Goal: Obtain resource: Download file/media

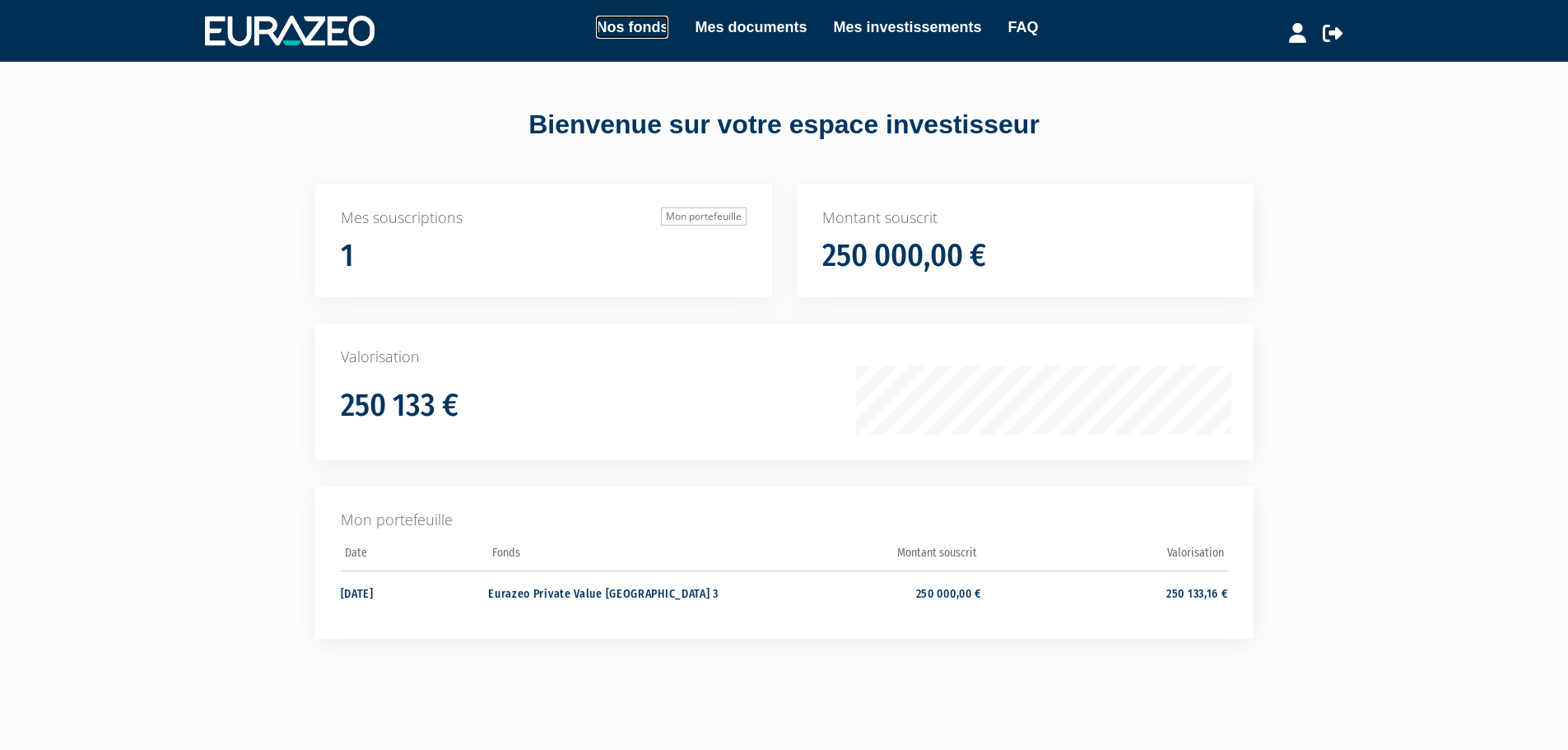
click at [648, 23] on link "Nos fonds" at bounding box center [633, 26] width 73 height 23
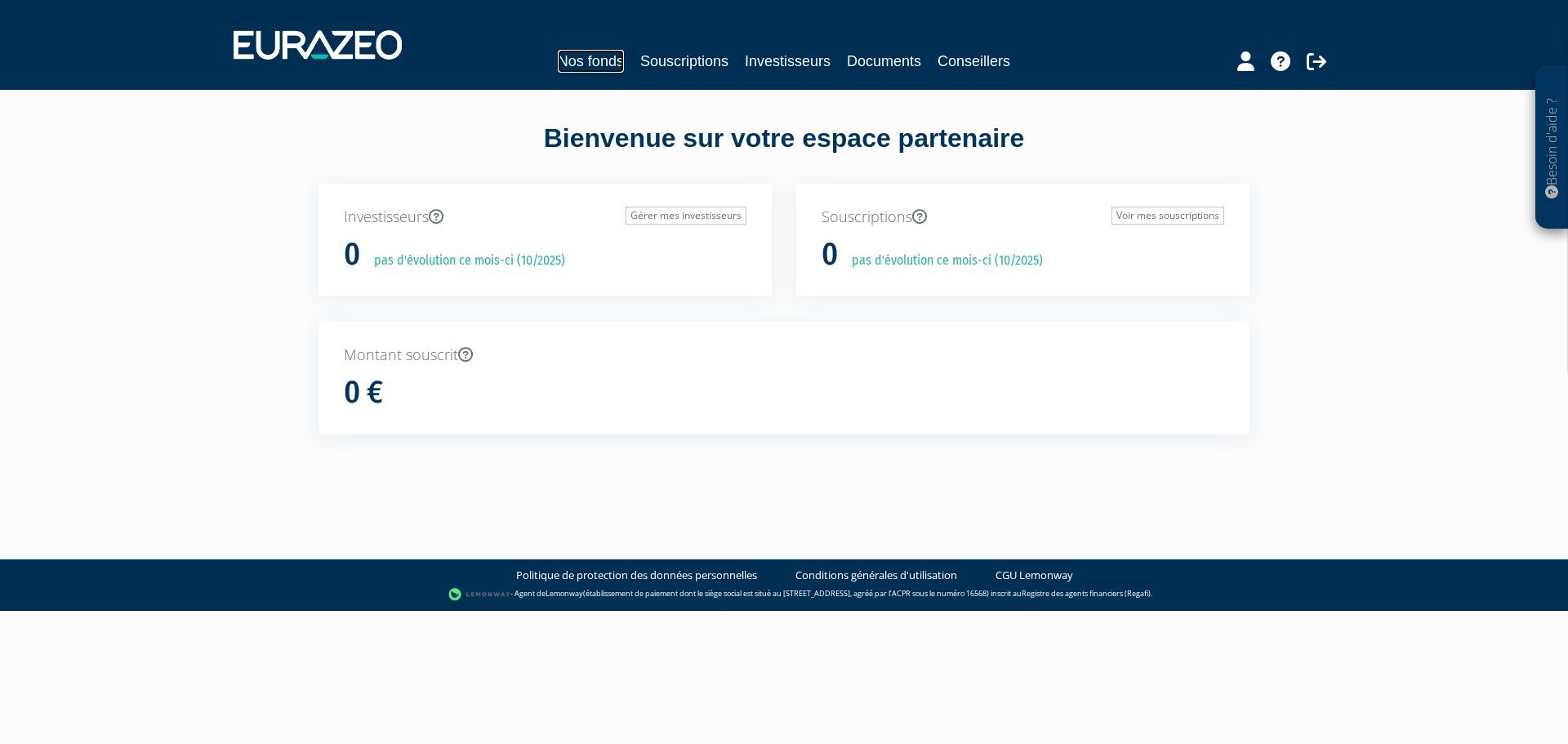
click at [591, 64] on link "Nos fonds" at bounding box center [591, 60] width 67 height 22
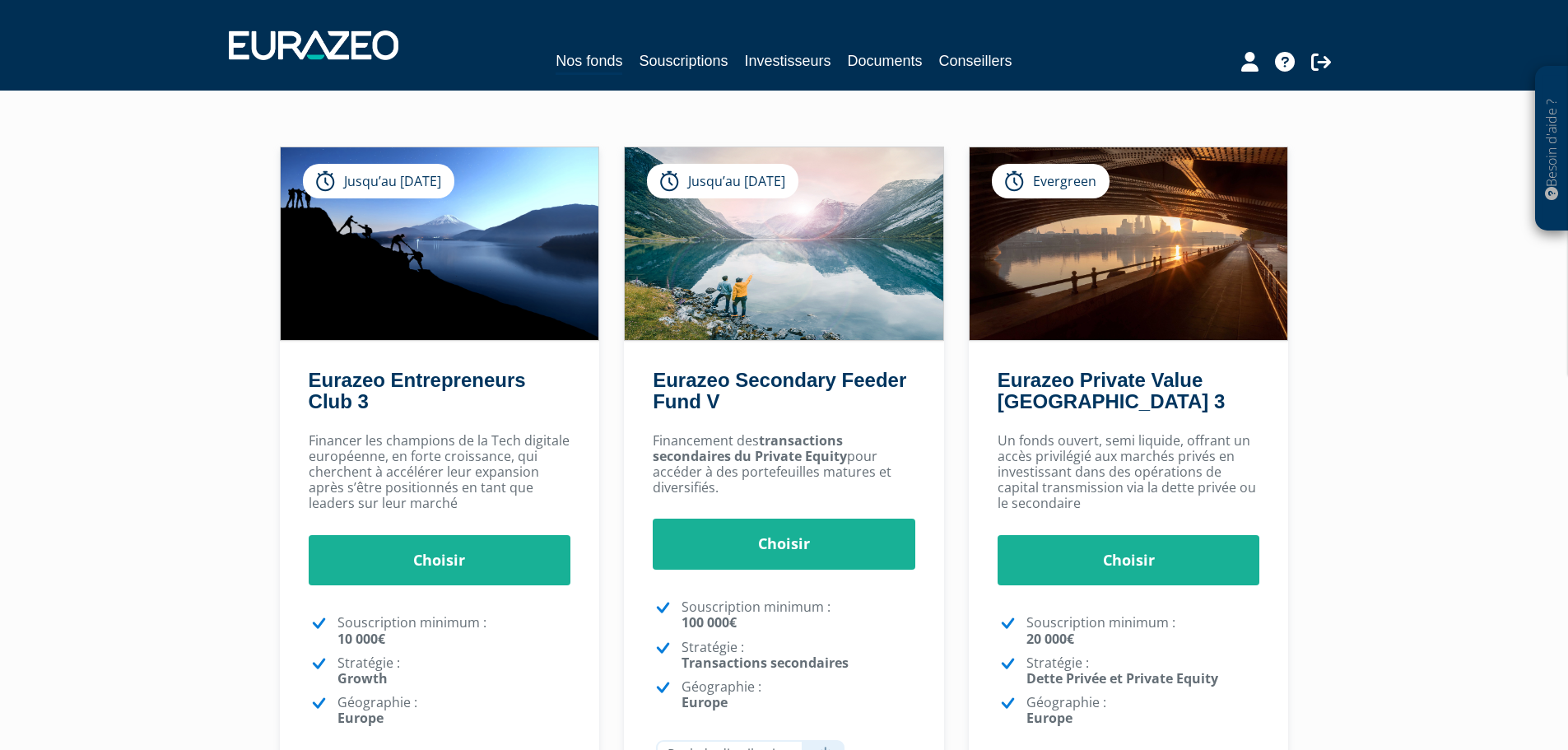
scroll to position [71, 0]
click at [1256, 63] on icon at bounding box center [1250, 62] width 17 height 20
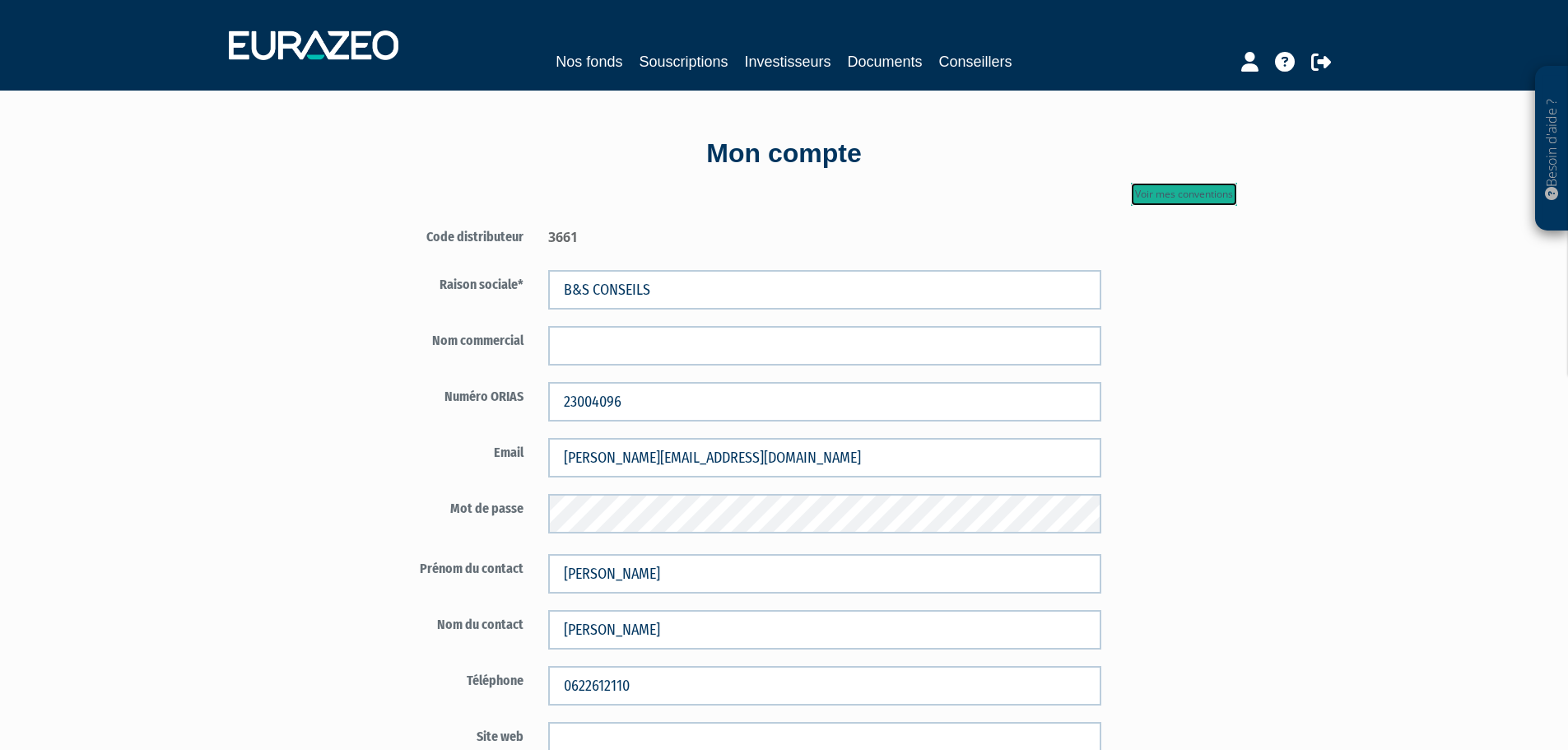
click at [1176, 195] on link "Voir mes conventions" at bounding box center [1184, 194] width 106 height 23
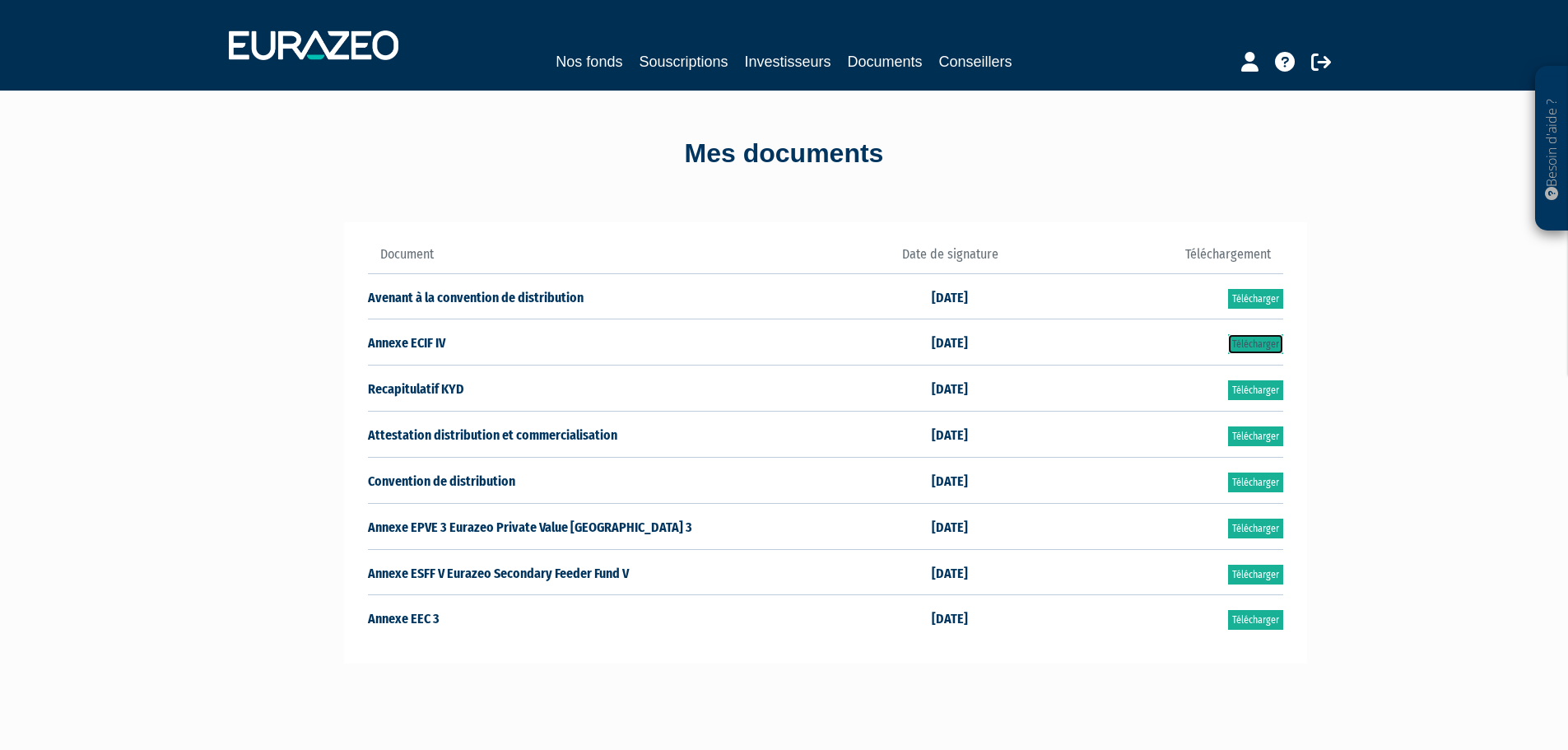
click at [1263, 342] on link "Télécharger" at bounding box center [1255, 344] width 55 height 20
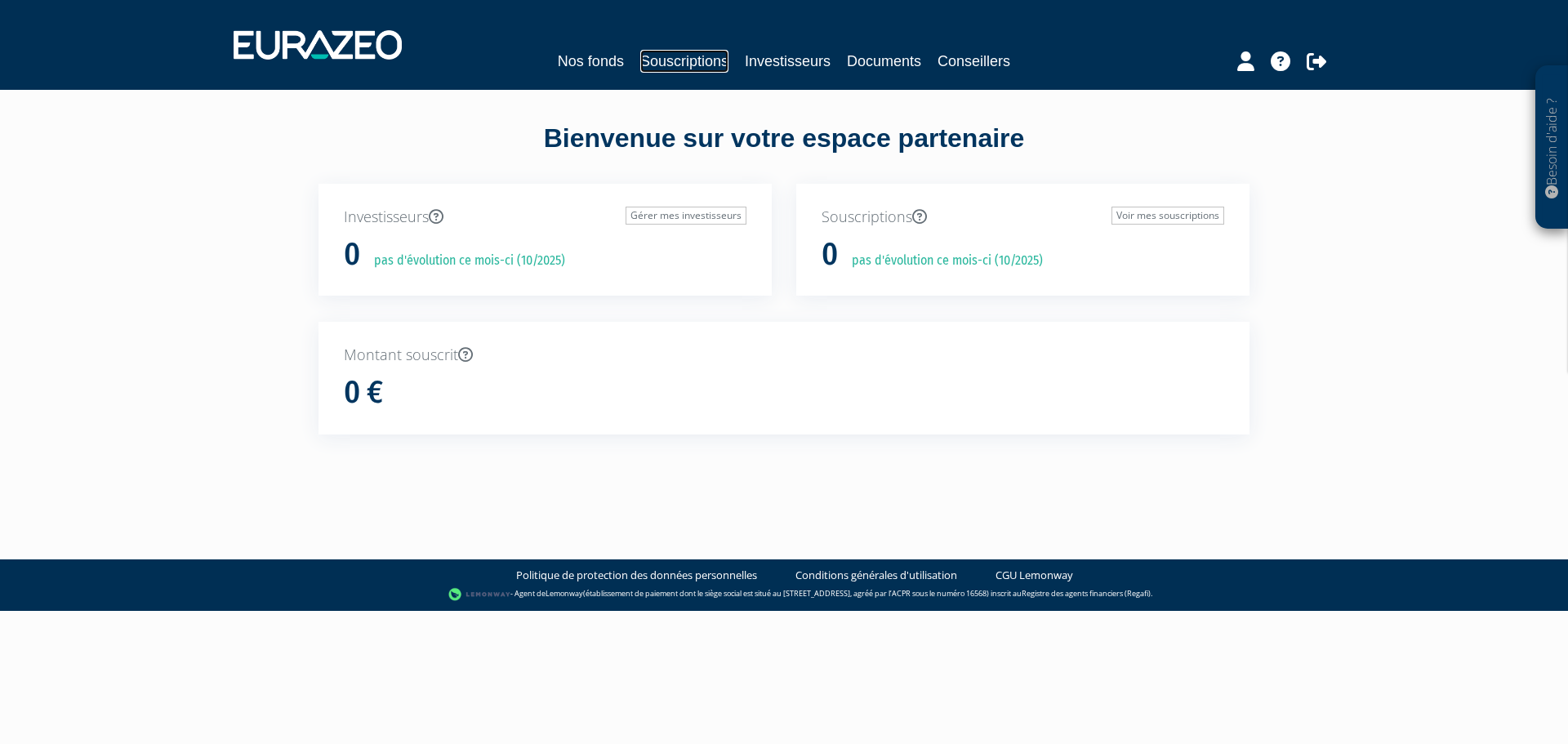
click at [646, 59] on link "Souscriptions" at bounding box center [684, 60] width 88 height 22
